Goal: Task Accomplishment & Management: Use online tool/utility

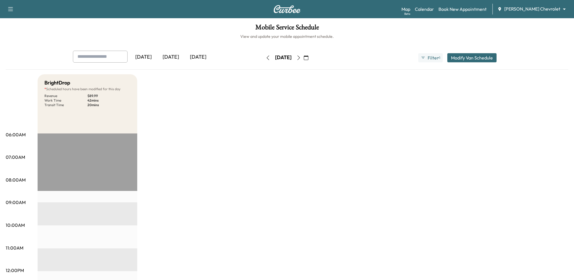
click at [533, 5] on div "Map Beta Calendar Book New Appointment [PERSON_NAME] Chevrolet ******** ​" at bounding box center [486, 9] width 168 height 11
click at [532, 9] on body "Support Log Out Map Beta Calendar Book New Appointment [PERSON_NAME] Chevrolet …" at bounding box center [287, 140] width 574 height 280
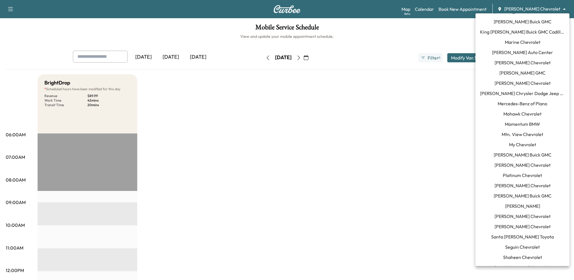
scroll to position [325, 0]
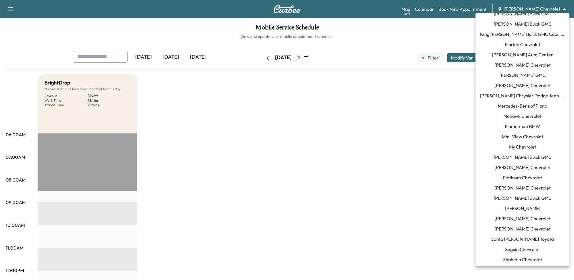
click at [490, 95] on span "[PERSON_NAME] Chrysler Dodge Jeep RAM of [GEOGRAPHIC_DATA]" at bounding box center [522, 95] width 85 height 7
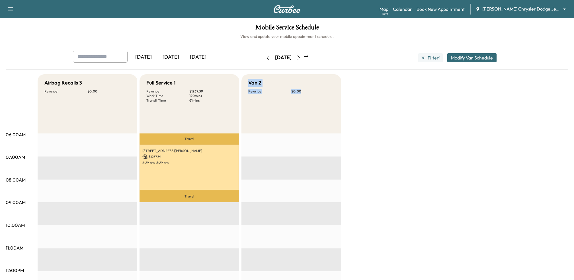
drag, startPoint x: 325, startPoint y: 93, endPoint x: 325, endPoint y: 67, distance: 26.5
click at [325, 78] on div "Van 2 Revenue $ 0.00" at bounding box center [292, 103] width 100 height 59
